Goal: Navigation & Orientation: Find specific page/section

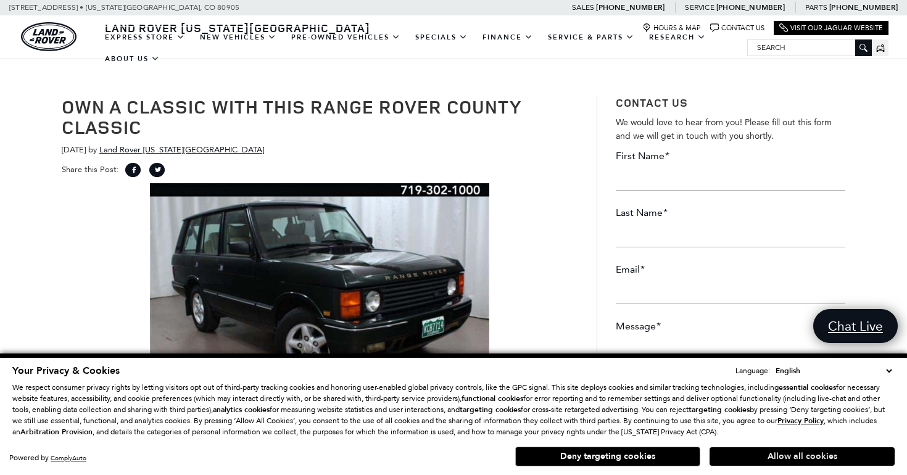
click at [823, 456] on button "Allow all cookies" at bounding box center [802, 456] width 185 height 19
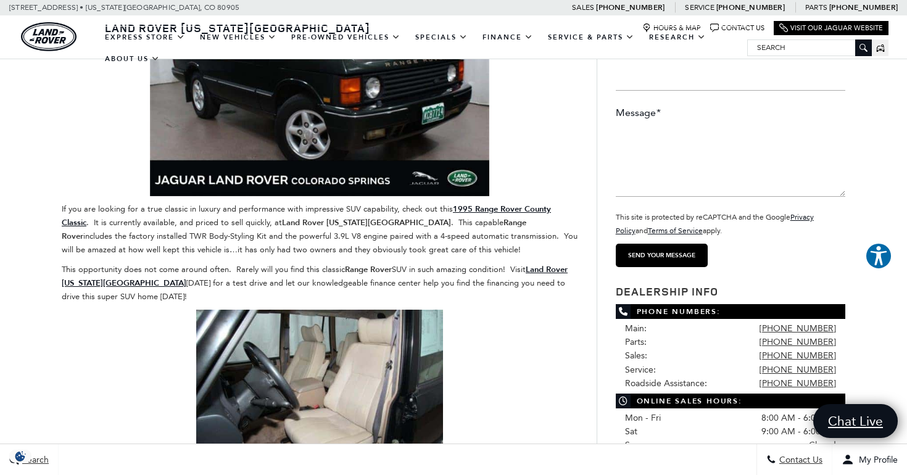
scroll to position [199, 0]
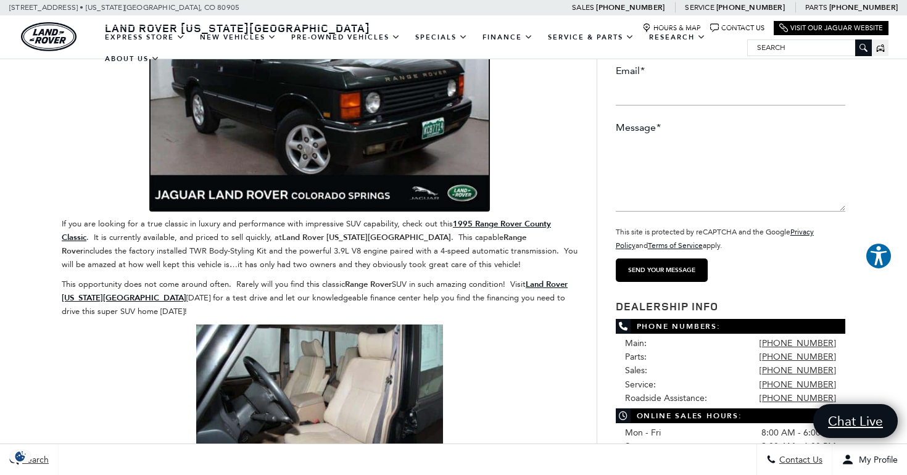
click at [255, 149] on img at bounding box center [319, 98] width 339 height 226
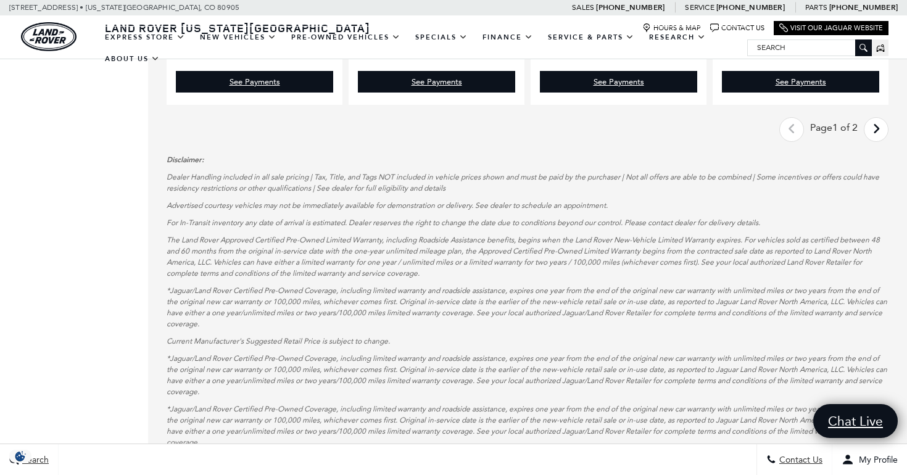
scroll to position [2139, 0]
